Goal: Navigation & Orientation: Understand site structure

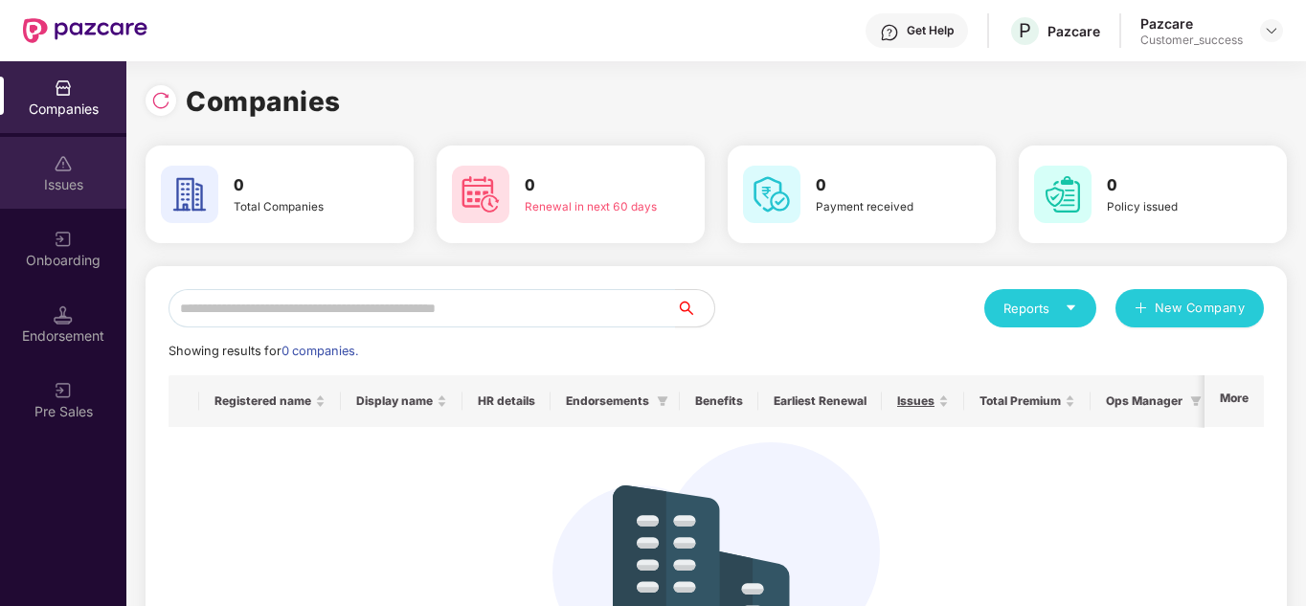
click at [57, 181] on div "Issues" at bounding box center [63, 184] width 126 height 19
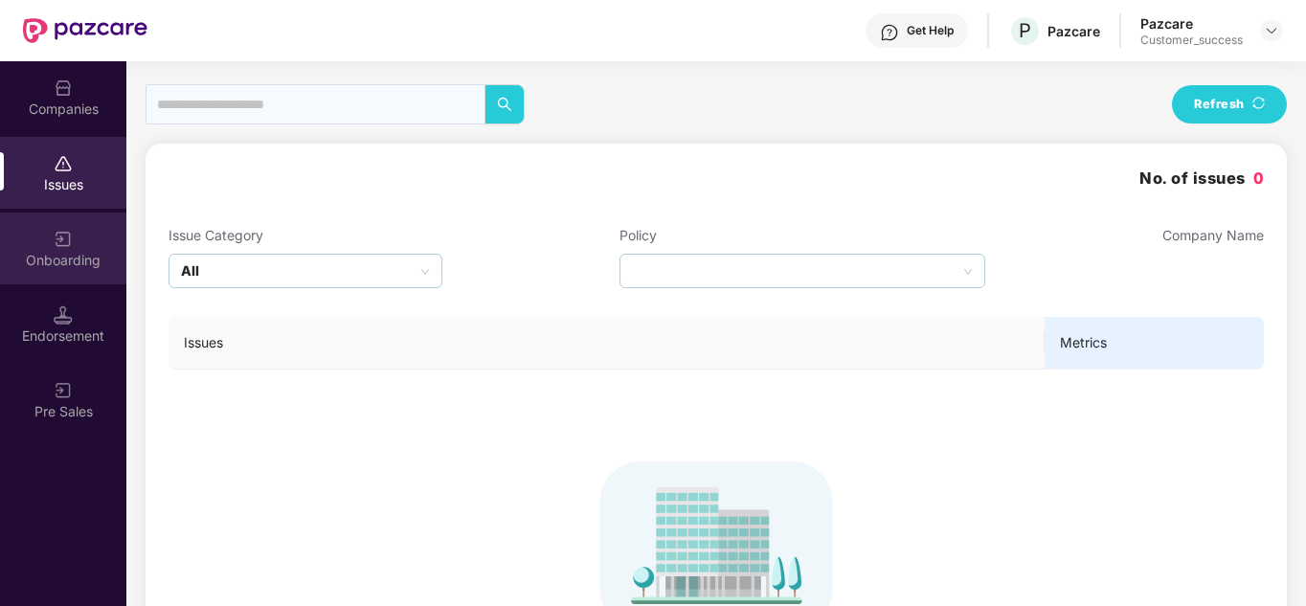
click at [54, 242] on img at bounding box center [63, 239] width 19 height 19
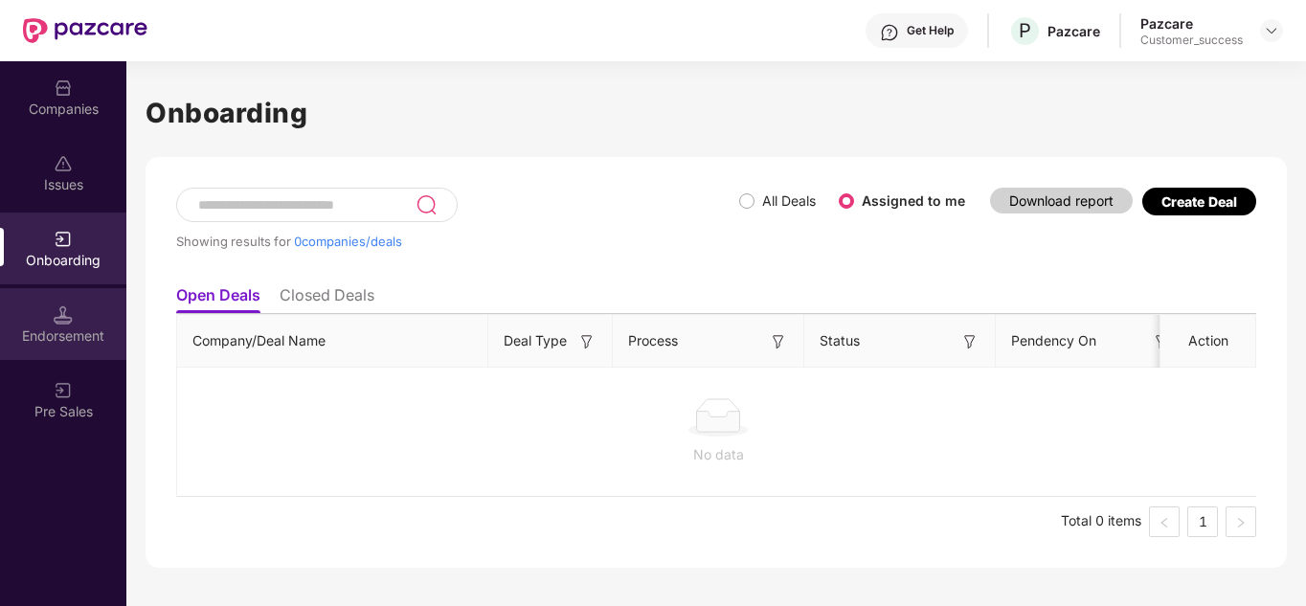
click at [60, 331] on div "Endorsement" at bounding box center [63, 335] width 126 height 19
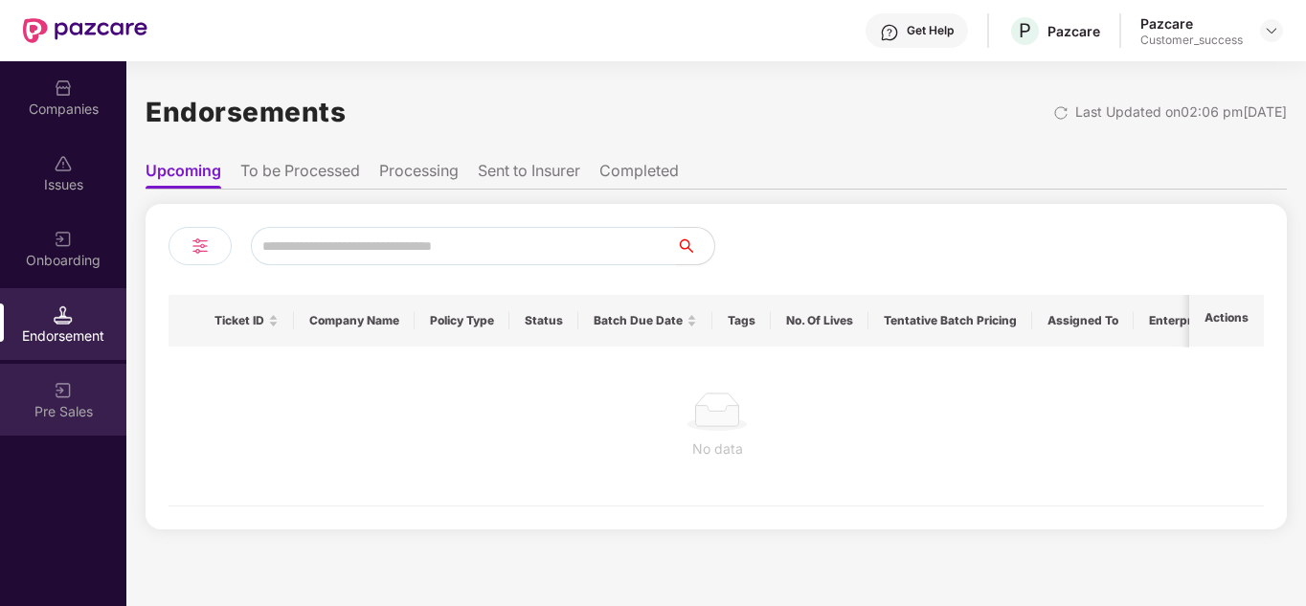
click at [62, 408] on div "Pre Sales" at bounding box center [63, 411] width 126 height 19
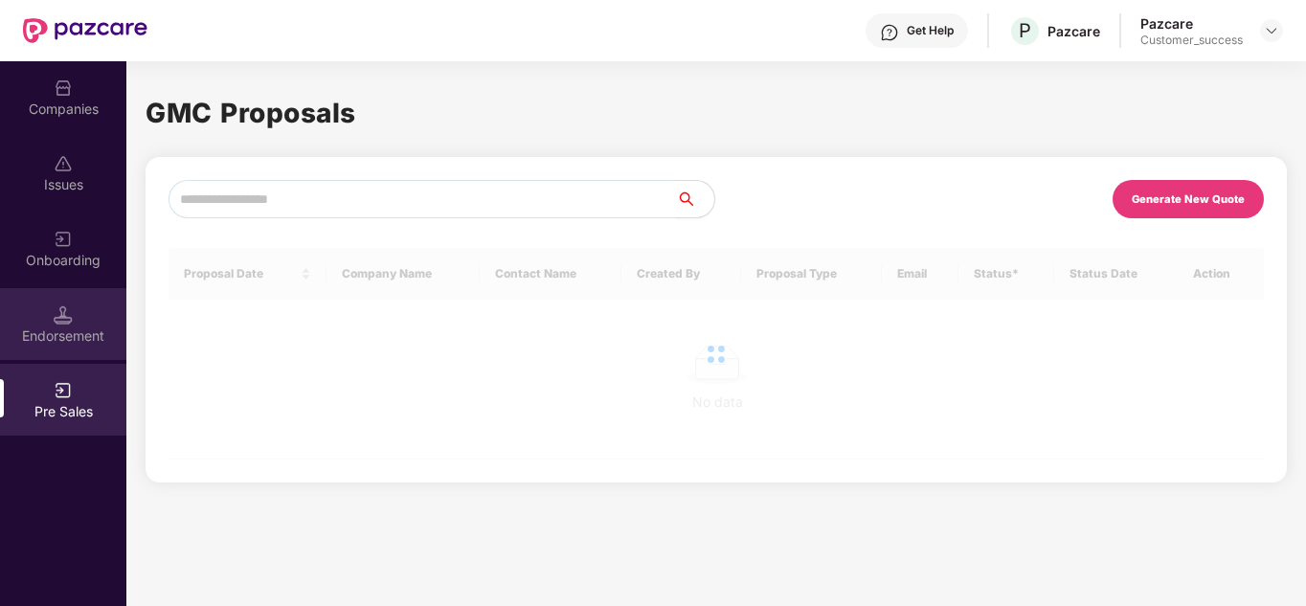
click at [68, 319] on img at bounding box center [63, 314] width 19 height 19
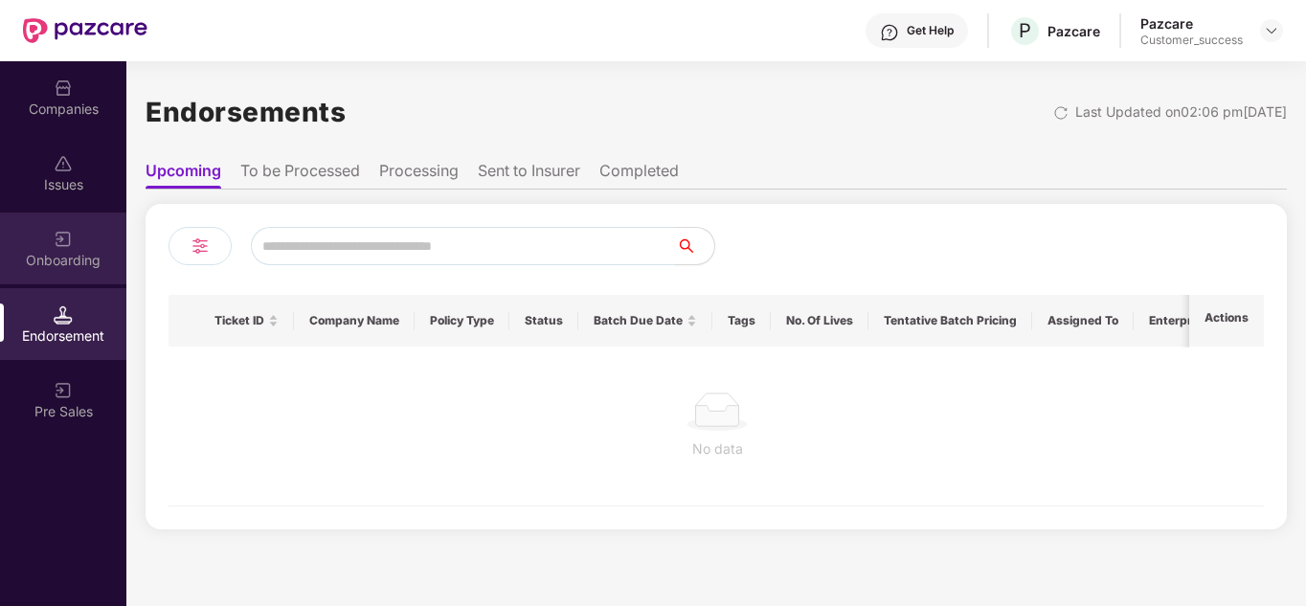
click at [76, 229] on div "Onboarding" at bounding box center [63, 248] width 126 height 72
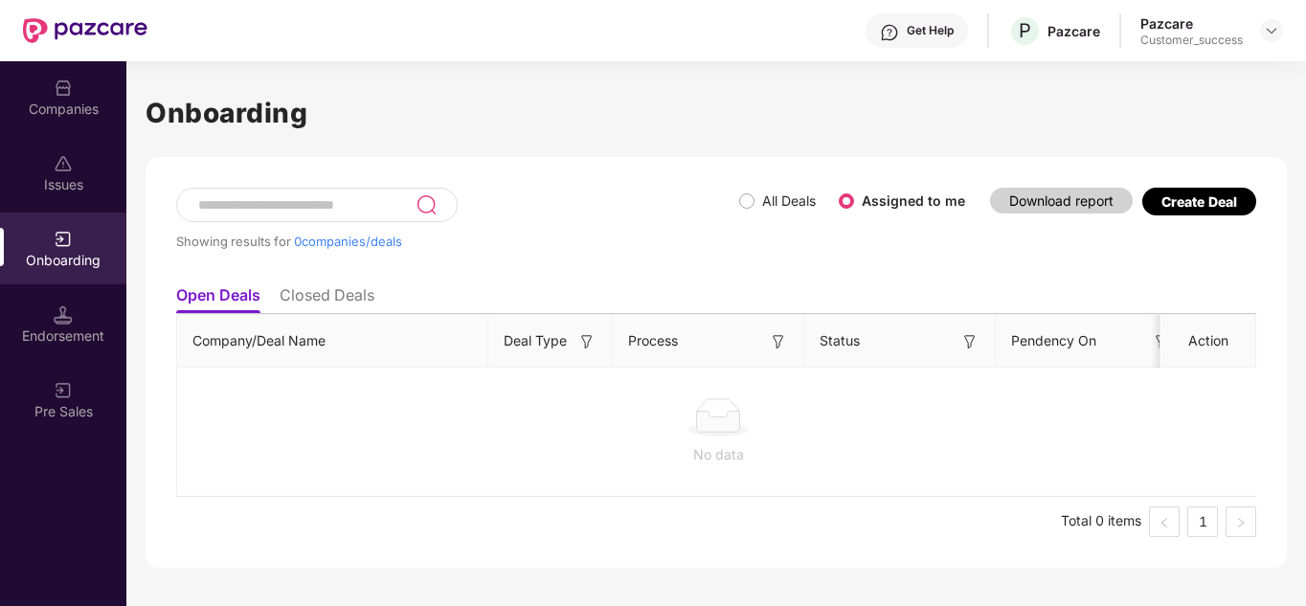
click at [76, 166] on div "Issues" at bounding box center [63, 173] width 126 height 72
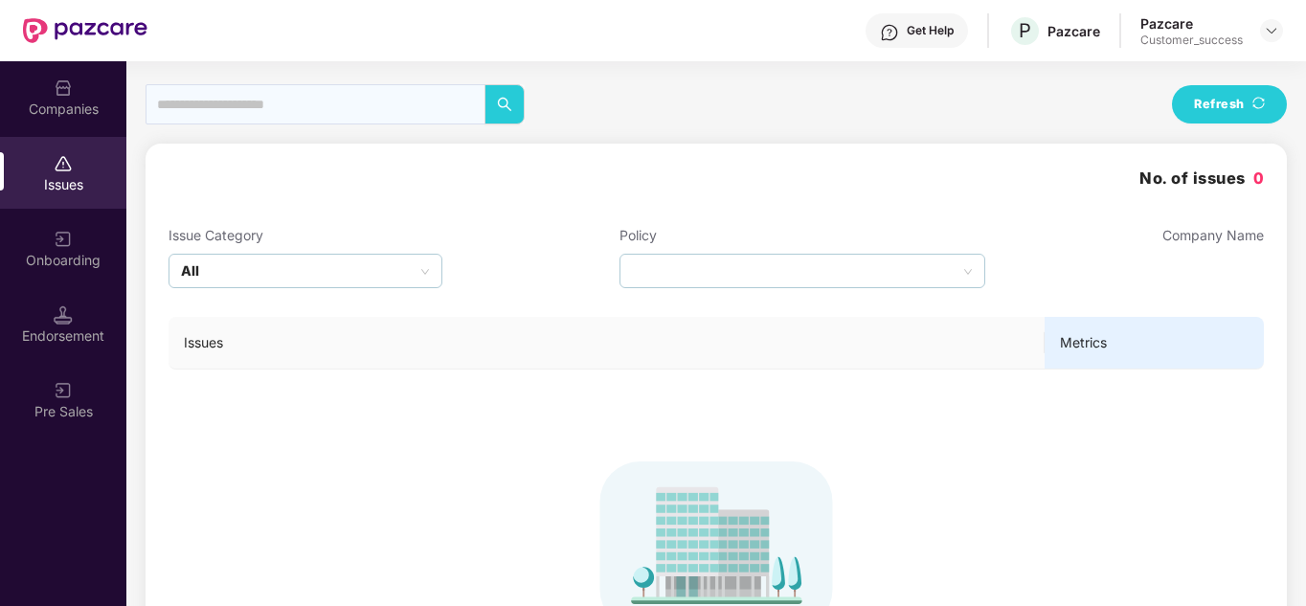
click at [76, 85] on div "Companies" at bounding box center [63, 97] width 126 height 72
